Goal: Check status: Check status

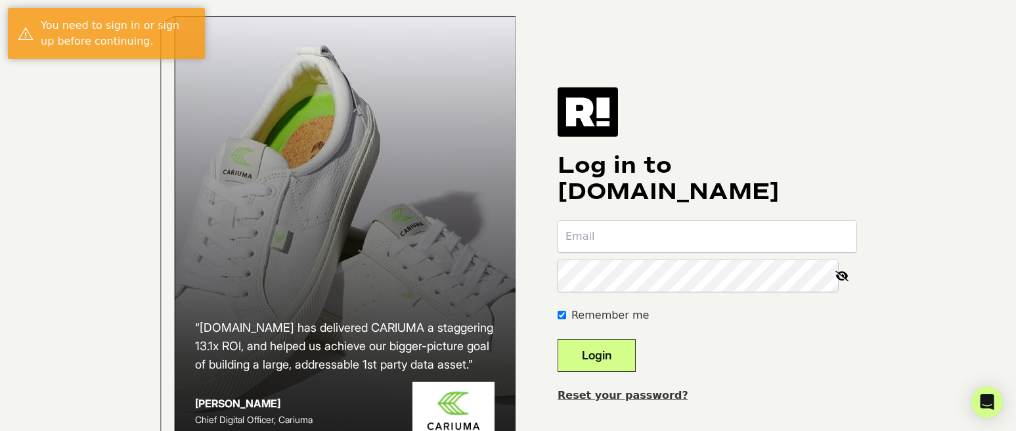
type input "[PERSON_NAME][EMAIL_ADDRESS][DOMAIN_NAME]"
click at [624, 372] on button "Login" at bounding box center [596, 355] width 78 height 33
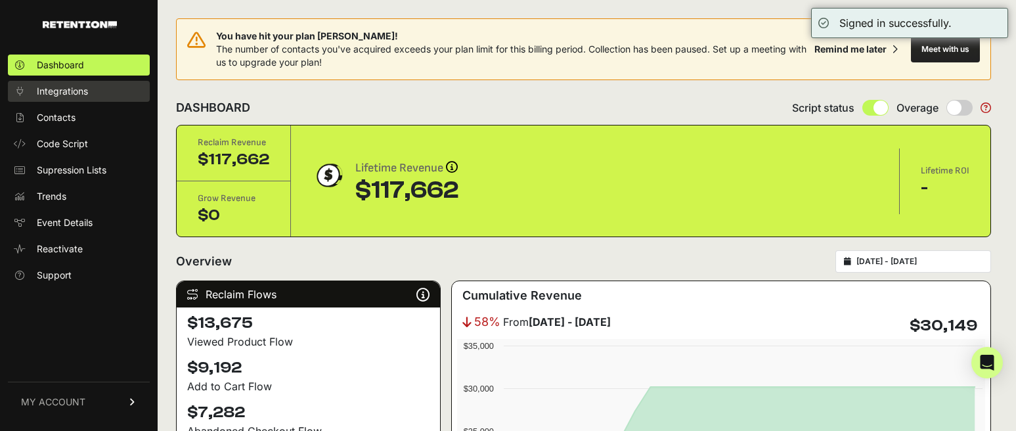
click at [64, 87] on span "Integrations" at bounding box center [62, 91] width 51 height 13
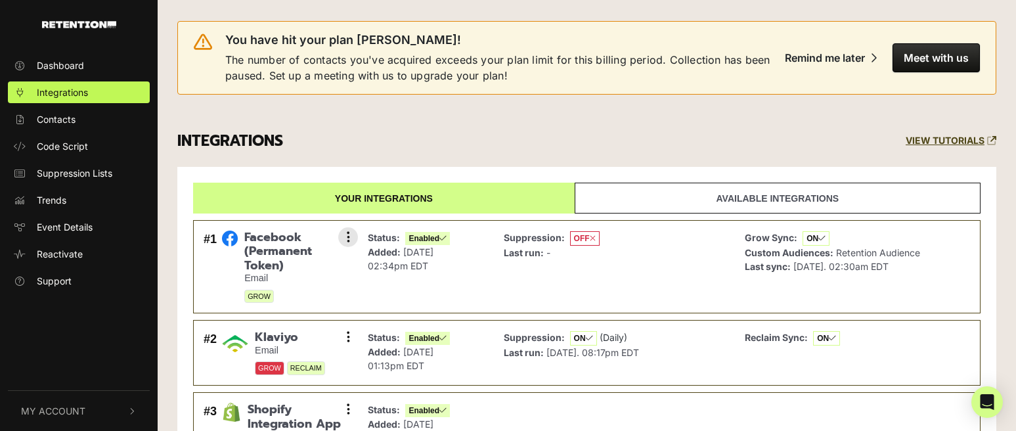
click at [380, 281] on div "Status: Enabled Added: [DATE] 02:34pm EDT" at bounding box center [409, 266] width 82 height 73
click at [286, 262] on span "Facebook (Permanent Token)" at bounding box center [296, 251] width 104 height 43
click at [253, 269] on span "Facebook (Permanent Token)" at bounding box center [296, 251] width 104 height 43
click at [341, 237] on button at bounding box center [348, 237] width 20 height 20
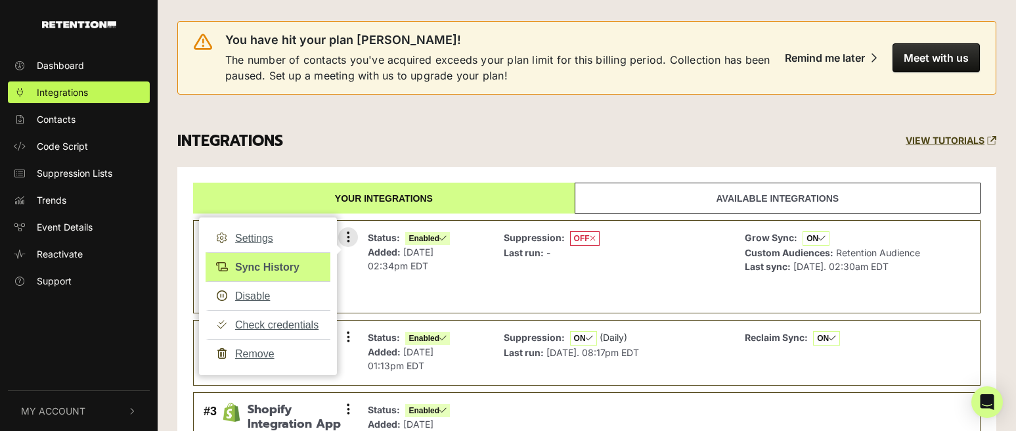
click at [298, 267] on link "Sync History" at bounding box center [267, 267] width 125 height 30
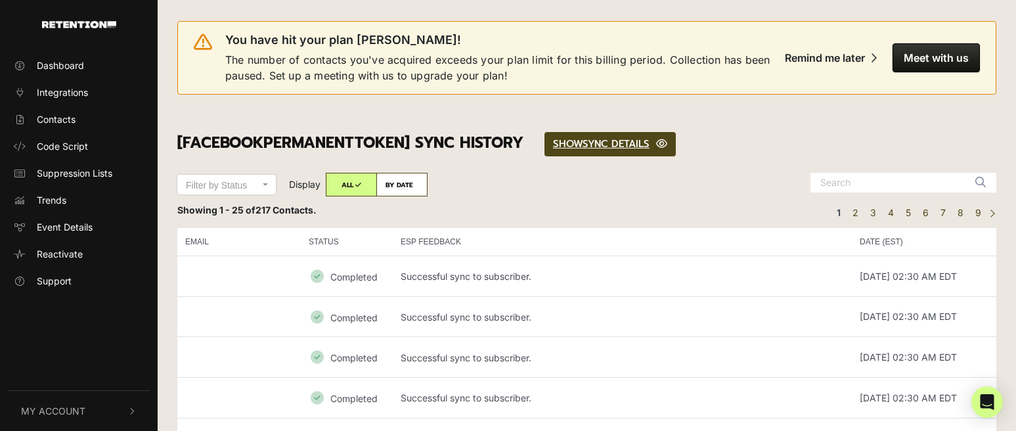
click at [637, 186] on div "Filter by Status Completed Failed Filter by Status Display ALL BY DATE Septembe…" at bounding box center [411, 188] width 489 height 30
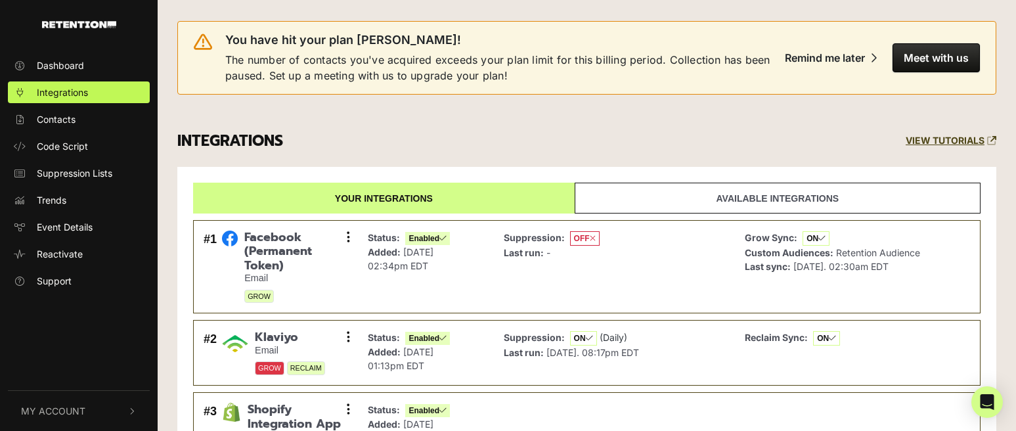
click at [68, 318] on div "Dashboard Integrations Contacts Code Script Suppression Lists Trends Event Deta…" at bounding box center [79, 215] width 158 height 349
click at [317, 290] on small "GROW" at bounding box center [296, 297] width 104 height 14
click at [341, 286] on div "Facebook (Permanent Token) Email GROW" at bounding box center [296, 266] width 104 height 73
click at [299, 77] on span "The number of contacts you've acquired exceeds your plan limit for this billing…" at bounding box center [505, 68] width 561 height 32
